Goal: Check status: Check status

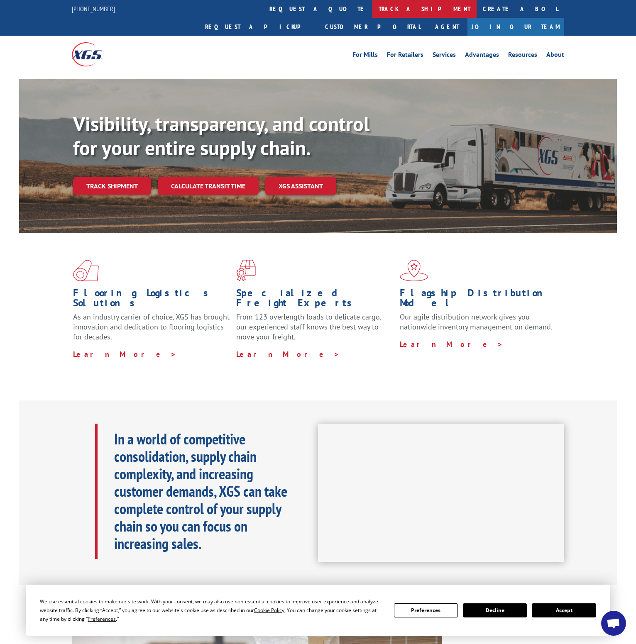
click at [372, 10] on link "track a shipment" at bounding box center [424, 9] width 104 height 18
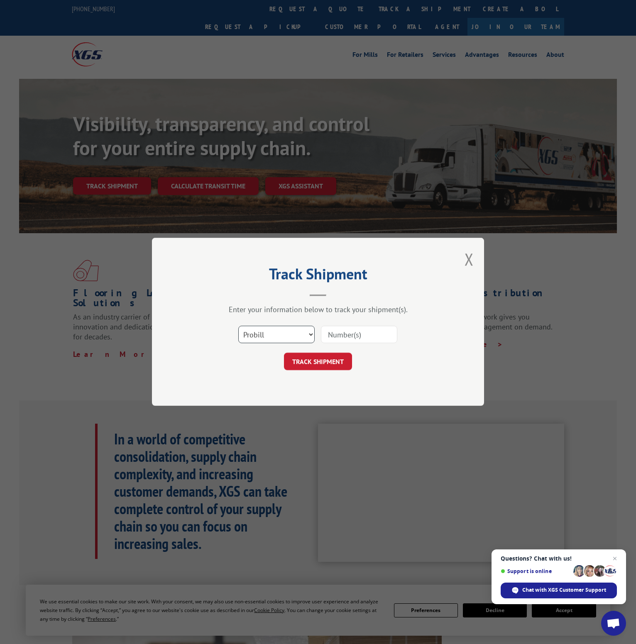
click at [272, 340] on select "Select category... Probill BOL PO" at bounding box center [276, 334] width 76 height 17
click at [238, 326] on select "Select category... Probill BOL PO" at bounding box center [276, 334] width 76 height 17
click at [345, 330] on input at bounding box center [359, 334] width 76 height 17
click at [303, 342] on select "Select category... Probill BOL PO" at bounding box center [276, 334] width 76 height 17
select select "probill"
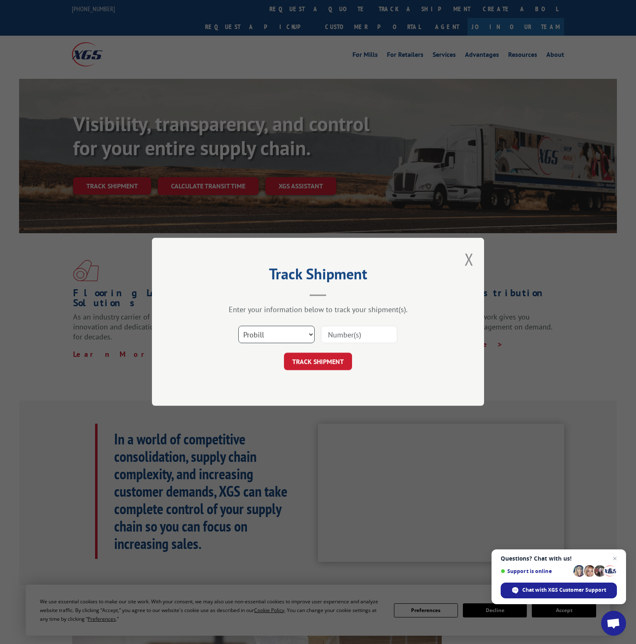
click at [238, 326] on select "Select category... Probill BOL PO" at bounding box center [276, 334] width 76 height 17
click at [343, 339] on input at bounding box center [359, 334] width 76 height 17
paste input "17469758"
type input "17469758"
click at [327, 363] on button "TRACK SHIPMENT" at bounding box center [318, 361] width 68 height 17
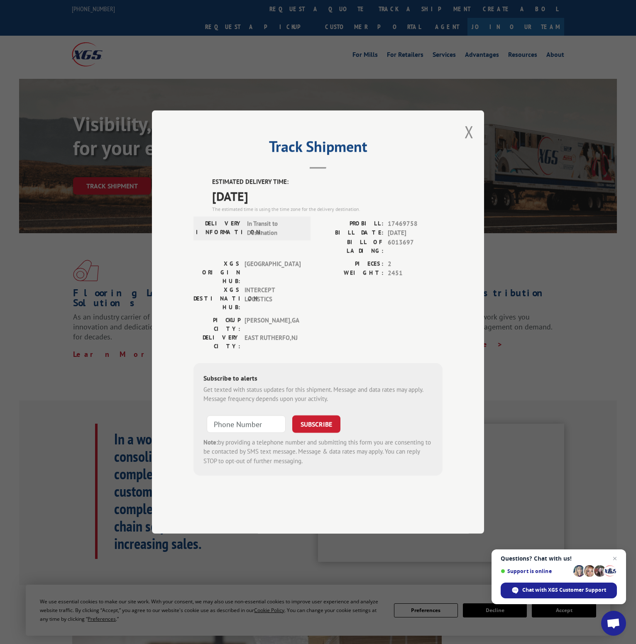
drag, startPoint x: 260, startPoint y: 133, endPoint x: 268, endPoint y: 105, distance: 29.4
click at [262, 133] on div "Track Shipment ESTIMATED DELIVERY TIME: 09/09/2025 The estimated time is using …" at bounding box center [318, 322] width 636 height 644
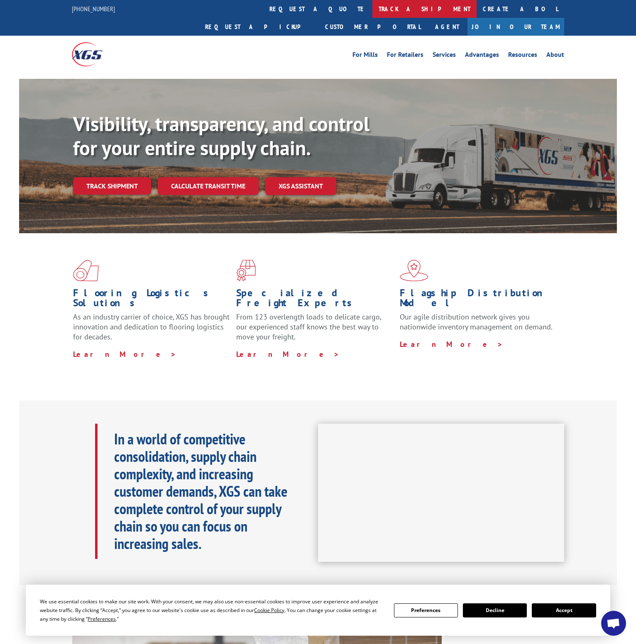
click at [372, 13] on link "track a shipment" at bounding box center [424, 9] width 104 height 18
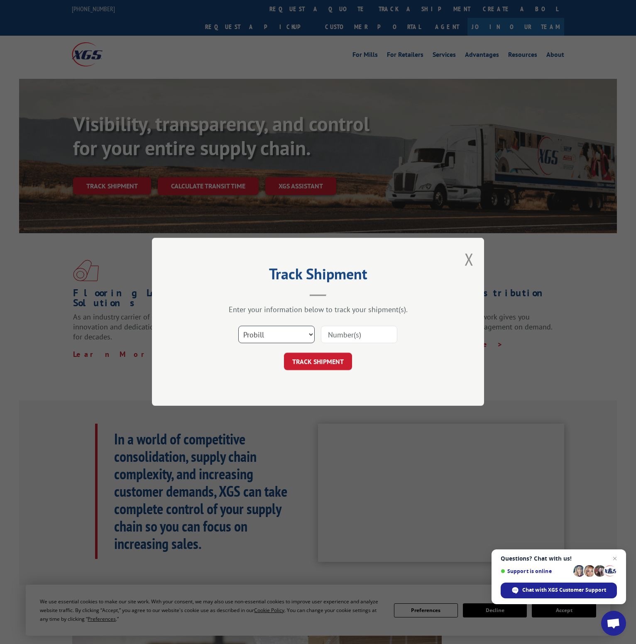
click at [278, 330] on select "Select category... Probill BOL PO" at bounding box center [276, 334] width 76 height 17
select select "bol"
click at [238, 326] on select "Select category... Probill BOL PO" at bounding box center [276, 334] width 76 height 17
click at [346, 331] on input at bounding box center [359, 334] width 76 height 17
paste input "451914"
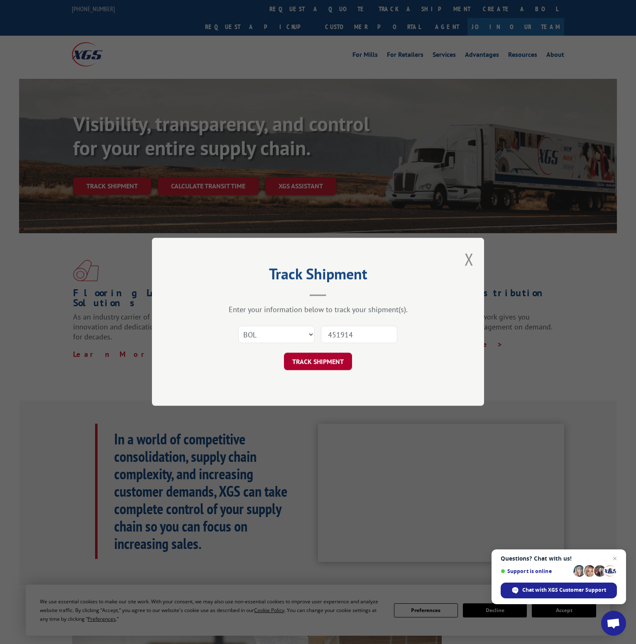
type input "451914"
click at [318, 368] on button "TRACK SHIPMENT" at bounding box center [318, 361] width 68 height 17
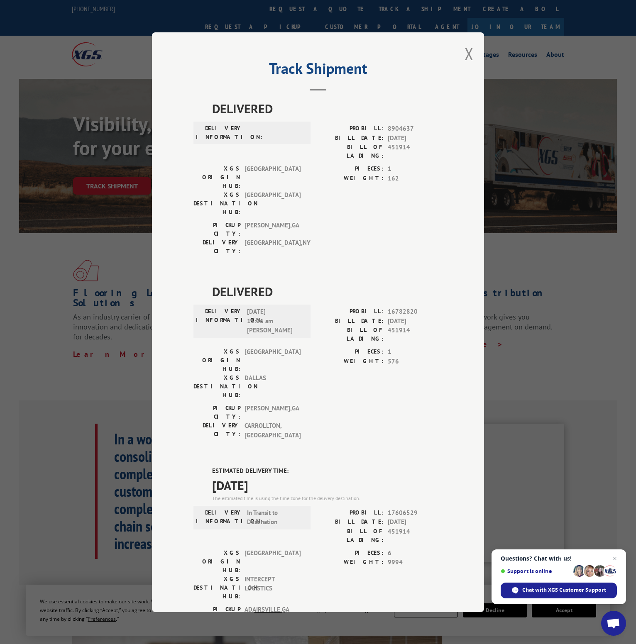
drag, startPoint x: 164, startPoint y: 138, endPoint x: 154, endPoint y: 130, distance: 11.8
click at [159, 135] on div "Track Shipment DELIVERED DELIVERY INFORMATION: PROBILL: 8904637 BILL DATE: [DAT…" at bounding box center [318, 322] width 332 height 580
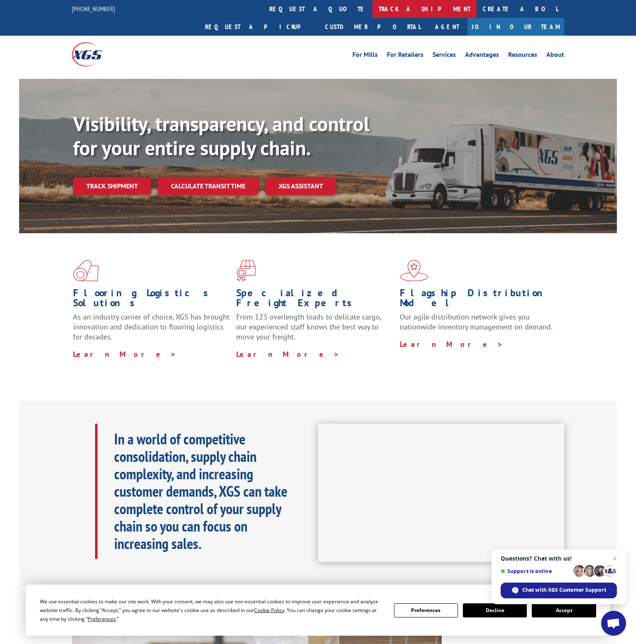
click at [372, 14] on link "track a shipment" at bounding box center [424, 9] width 104 height 18
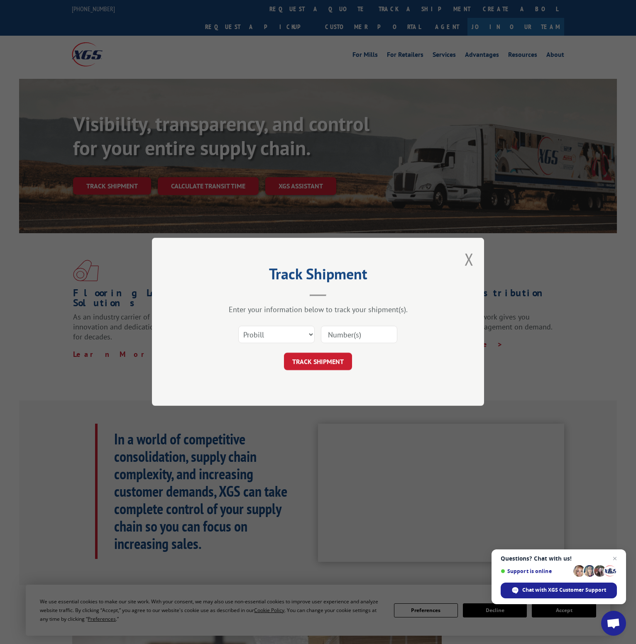
click at [358, 338] on input at bounding box center [359, 334] width 76 height 17
paste input "17271374"
type input "17271374"
click at [310, 370] on button "TRACK SHIPMENT" at bounding box center [318, 361] width 68 height 17
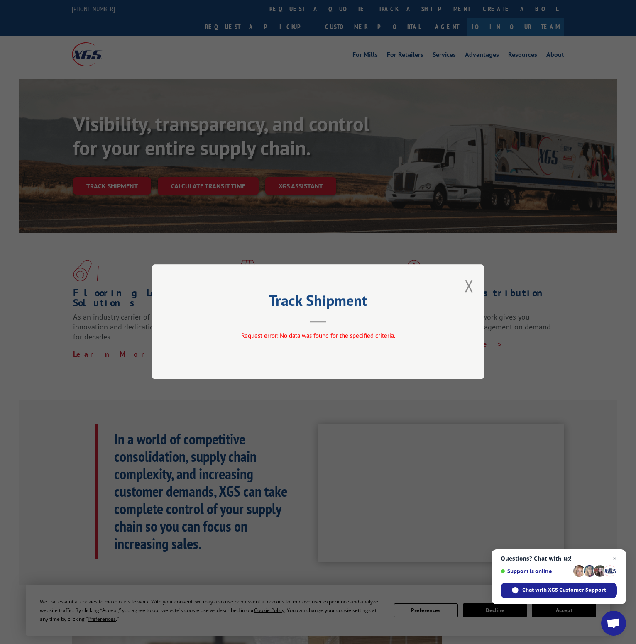
click at [325, 150] on div "Track Shipment Request error: No data was found for the specified criteria." at bounding box center [318, 322] width 636 height 644
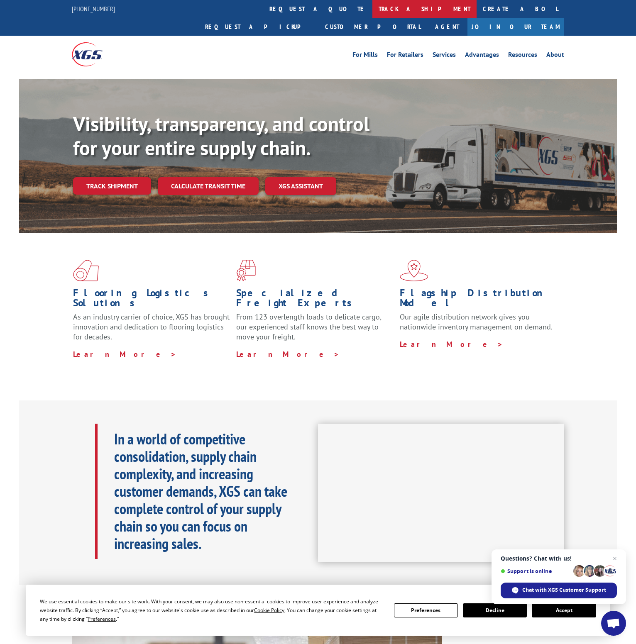
click at [372, 11] on link "track a shipment" at bounding box center [424, 9] width 104 height 18
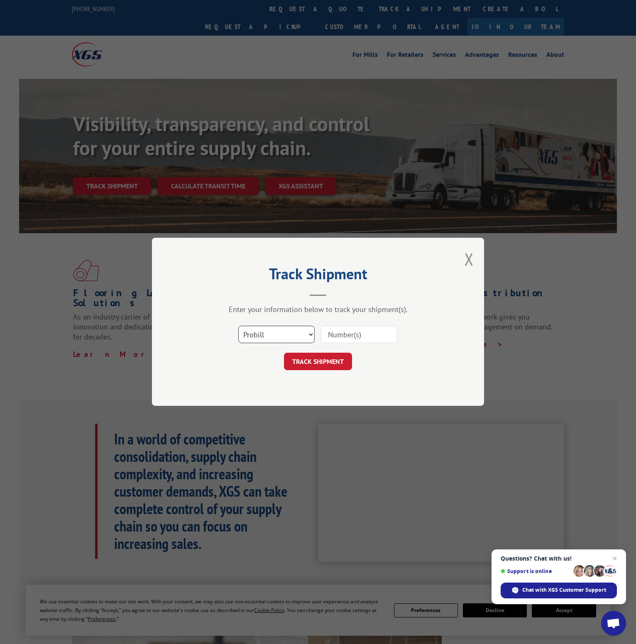
click at [262, 334] on select "Select category... Probill BOL PO" at bounding box center [276, 334] width 76 height 17
select select "bol"
click at [238, 326] on select "Select category... Probill BOL PO" at bounding box center [276, 334] width 76 height 17
click at [351, 335] on input at bounding box center [359, 334] width 76 height 17
paste input "6027091"
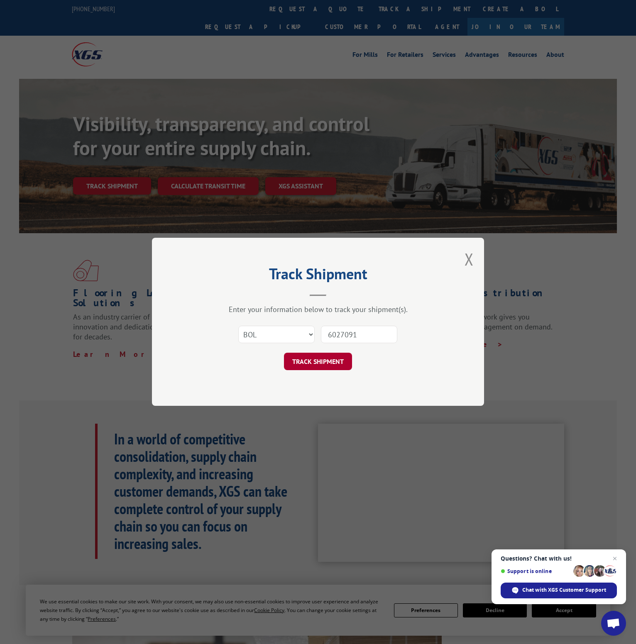
type input "6027091"
click at [330, 364] on button "TRACK SHIPMENT" at bounding box center [318, 361] width 68 height 17
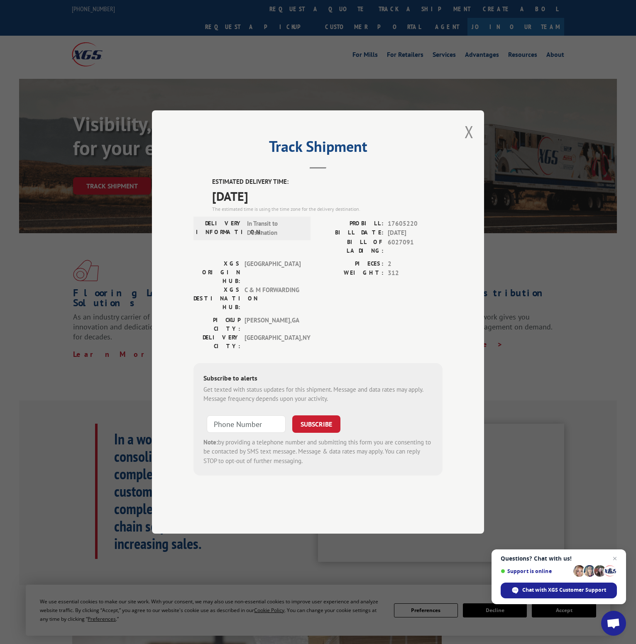
click at [345, 119] on div "Track Shipment ESTIMATED DELIVERY TIME: 09/12/2025 The estimated time is using …" at bounding box center [318, 322] width 636 height 644
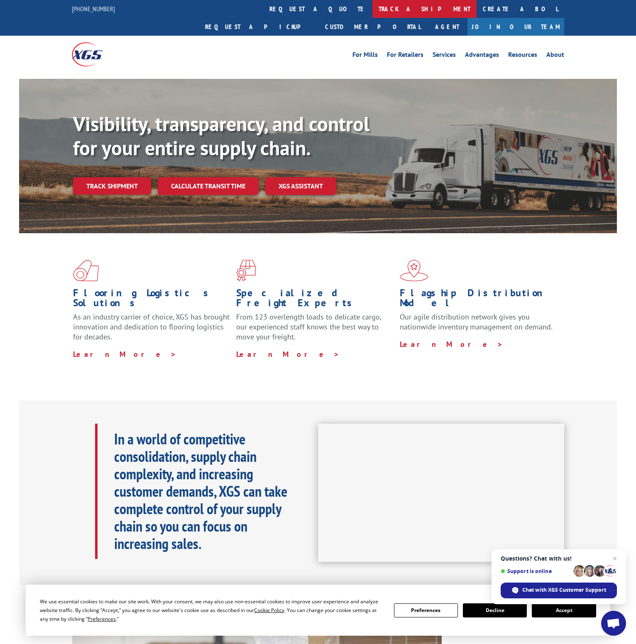
click at [372, 12] on link "track a shipment" at bounding box center [424, 9] width 104 height 18
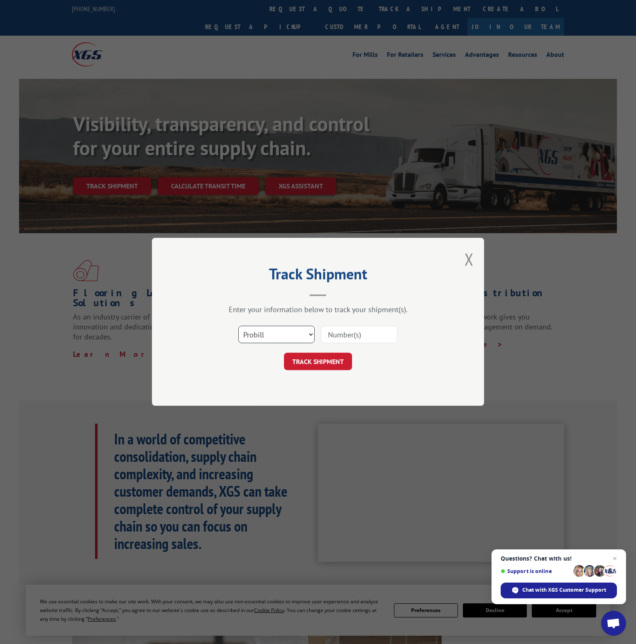
drag, startPoint x: 260, startPoint y: 336, endPoint x: 260, endPoint y: 343, distance: 6.6
click at [260, 337] on select "Select category... Probill BOL PO" at bounding box center [276, 334] width 76 height 17
select select "bol"
click at [238, 326] on select "Select category... Probill BOL PO" at bounding box center [276, 334] width 76 height 17
click at [341, 329] on input at bounding box center [359, 334] width 76 height 17
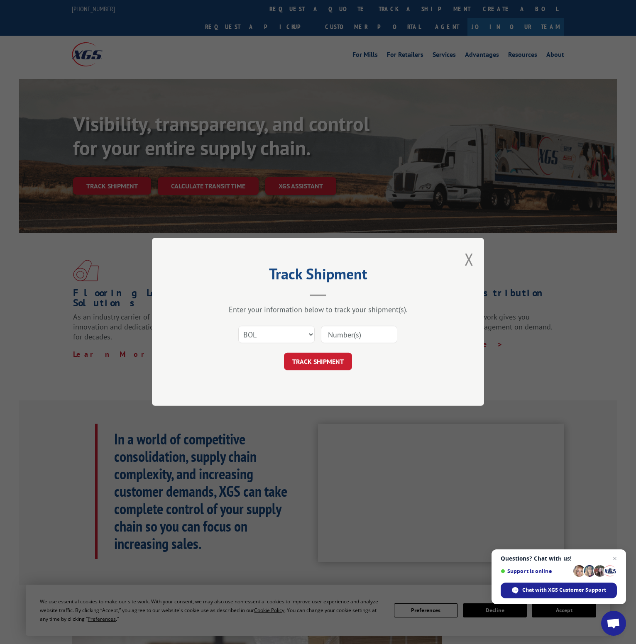
paste input "5150972"
type input "5150972"
click at [328, 372] on div "Track Shipment Enter your information below to track your shipment(s). Select c…" at bounding box center [318, 322] width 332 height 168
click at [332, 364] on button "TRACK SHIPMENT" at bounding box center [318, 361] width 68 height 17
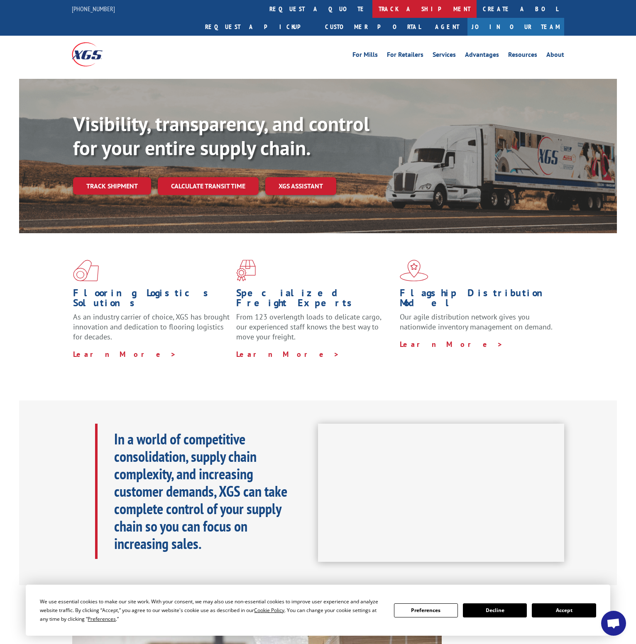
click at [372, 12] on link "track a shipment" at bounding box center [424, 9] width 104 height 18
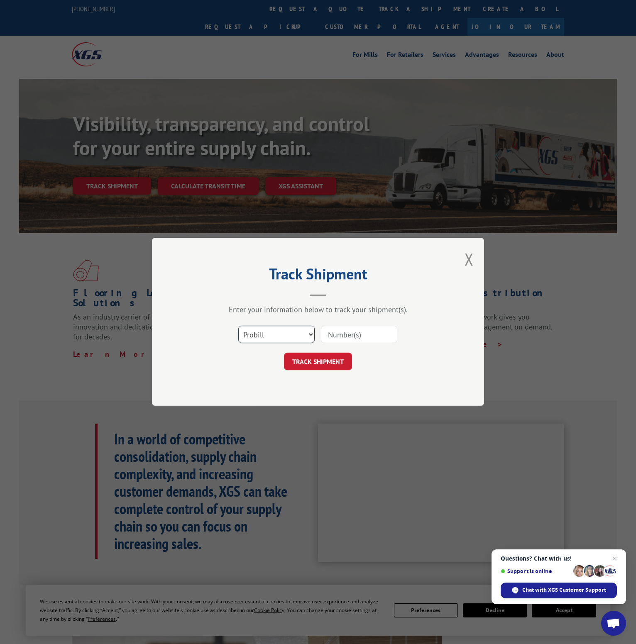
click at [278, 333] on select "Select category... Probill BOL PO" at bounding box center [276, 334] width 76 height 17
select select "bol"
click at [238, 326] on select "Select category... Probill BOL PO" at bounding box center [276, 334] width 76 height 17
click at [348, 337] on input at bounding box center [359, 334] width 76 height 17
paste input "2842088"
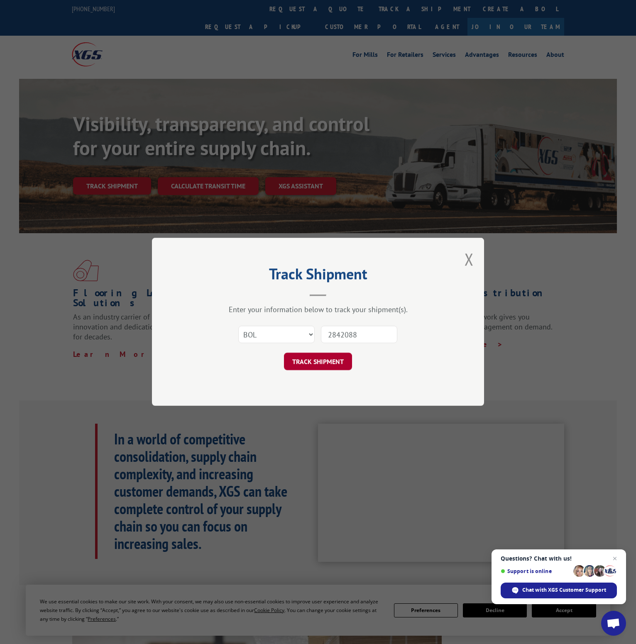
type input "2842088"
click at [327, 364] on button "TRACK SHIPMENT" at bounding box center [318, 361] width 68 height 17
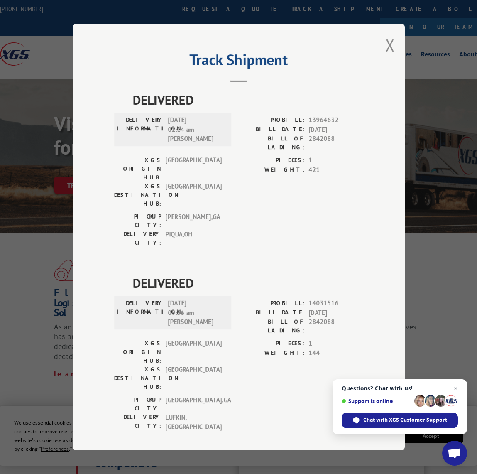
scroll to position [196, 0]
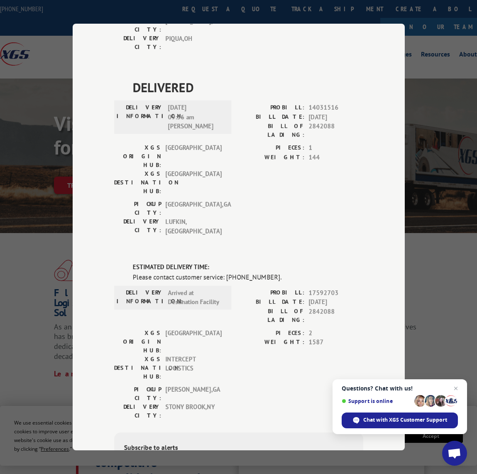
click at [226, 286] on div "DELIVERY INFORMATION: Arrived at Destination Facility" at bounding box center [172, 298] width 117 height 24
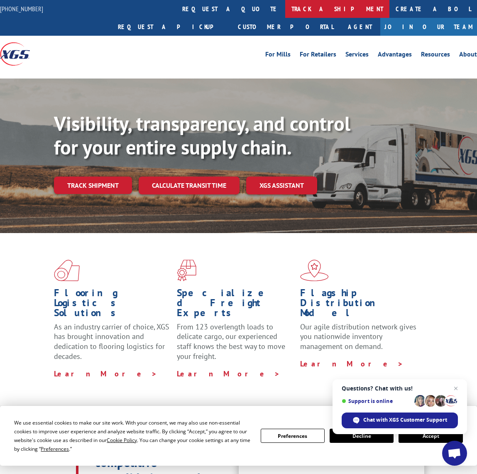
click at [285, 15] on link "track a shipment" at bounding box center [337, 9] width 104 height 18
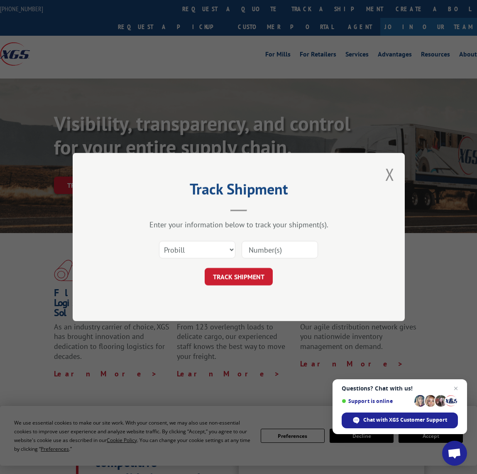
click at [196, 9] on div "Track Shipment Enter your information below to track your shipment(s). Select c…" at bounding box center [238, 237] width 477 height 474
click at [193, 253] on select "Select category... Probill BOL PO" at bounding box center [197, 249] width 76 height 17
select select "bol"
click at [159, 241] on select "Select category... Probill BOL PO" at bounding box center [197, 249] width 76 height 17
click at [278, 239] on div "Select category... Probill BOL PO" at bounding box center [238, 249] width 249 height 27
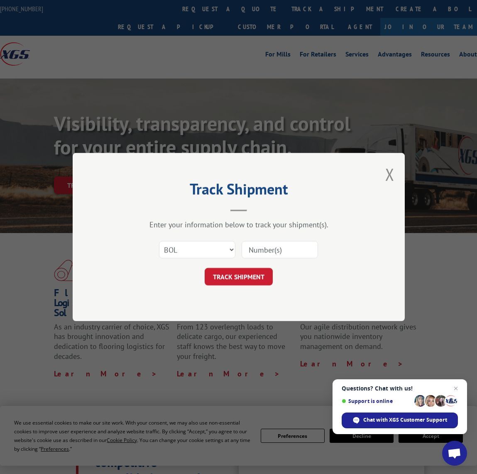
click at [276, 244] on input at bounding box center [280, 249] width 76 height 17
paste input "886445"
type input "886445"
click at [252, 269] on button "TRACK SHIPMENT" at bounding box center [239, 276] width 68 height 17
